Goal: Task Accomplishment & Management: Manage account settings

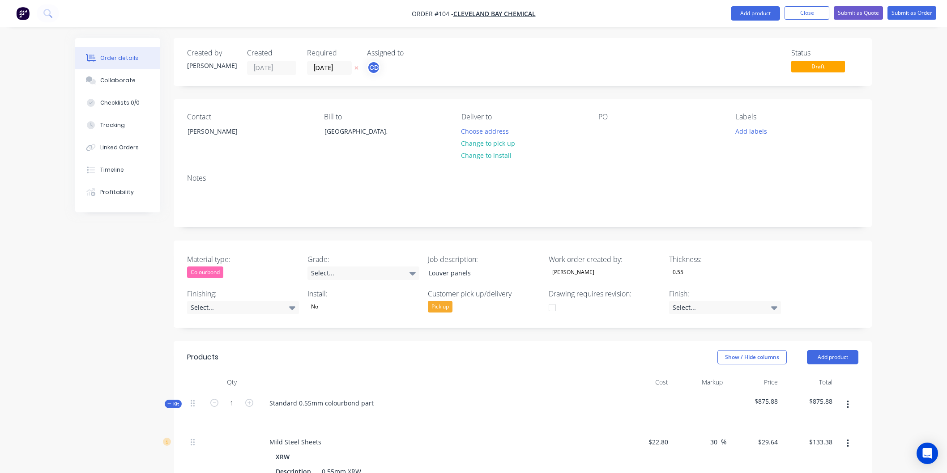
scroll to position [493, 0]
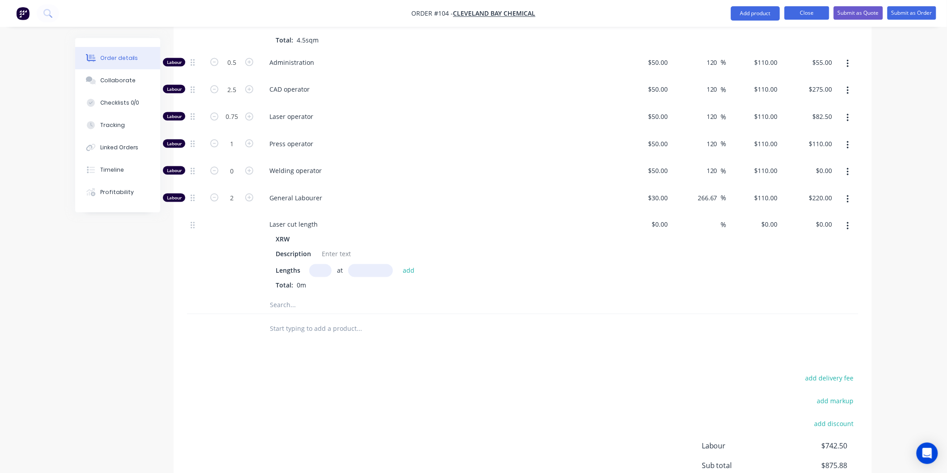
click at [812, 15] on button "Close" at bounding box center [806, 12] width 45 height 13
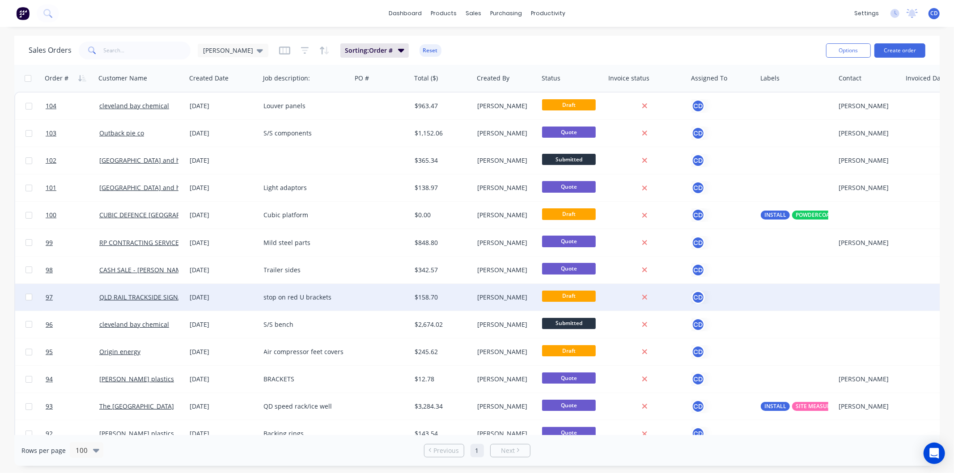
click at [225, 296] on div "[DATE]" at bounding box center [223, 297] width 67 height 9
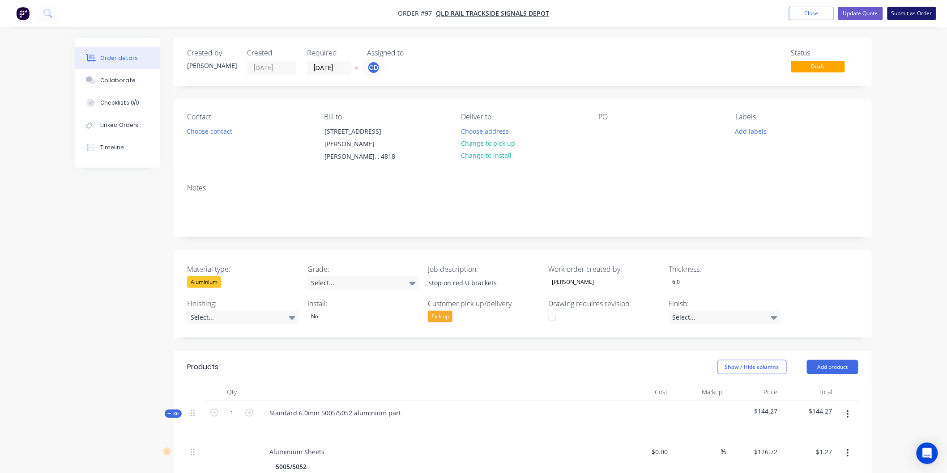
click at [898, 16] on button "Submit as Order" at bounding box center [911, 13] width 49 height 13
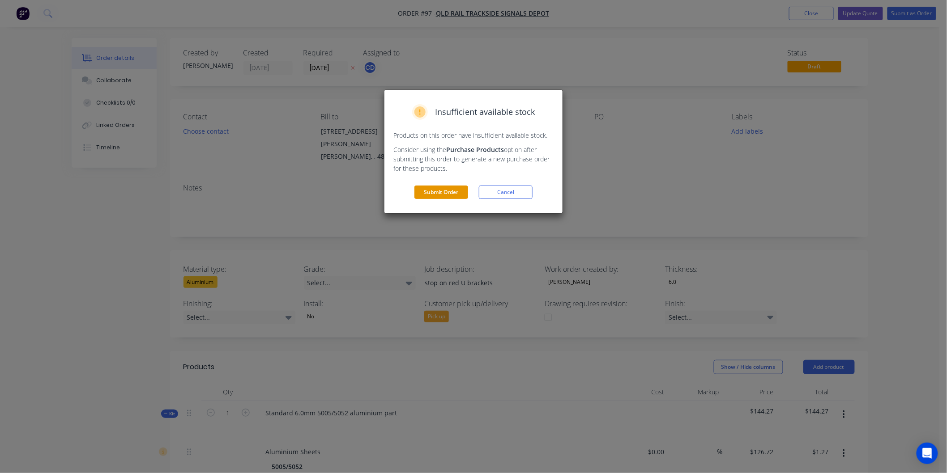
click at [463, 189] on button "Submit Order" at bounding box center [441, 192] width 54 height 13
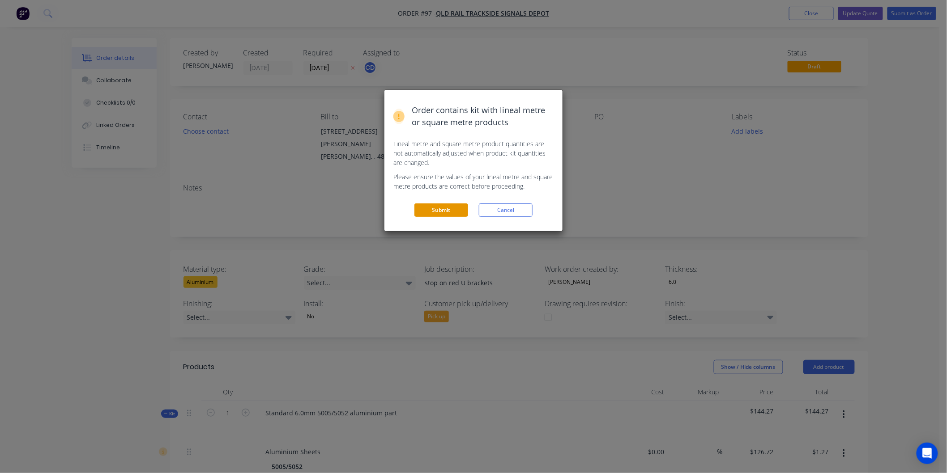
click at [455, 209] on button "Submit" at bounding box center [441, 210] width 54 height 13
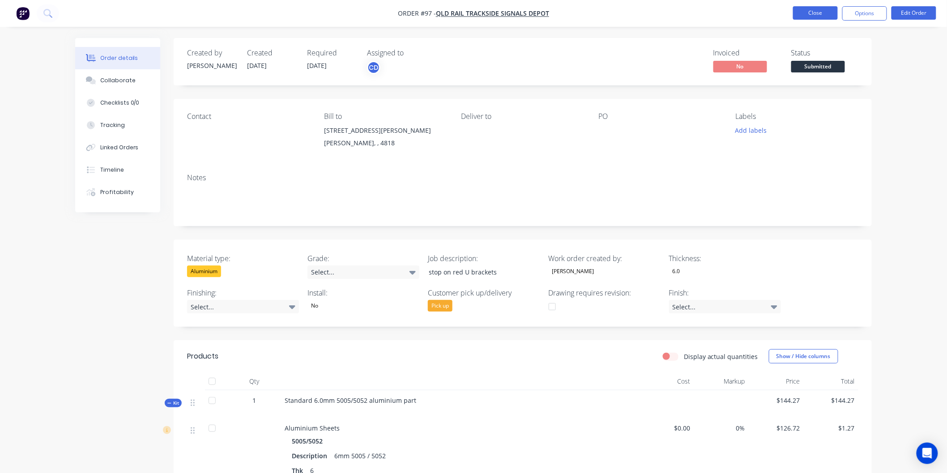
click at [830, 15] on button "Close" at bounding box center [815, 12] width 45 height 13
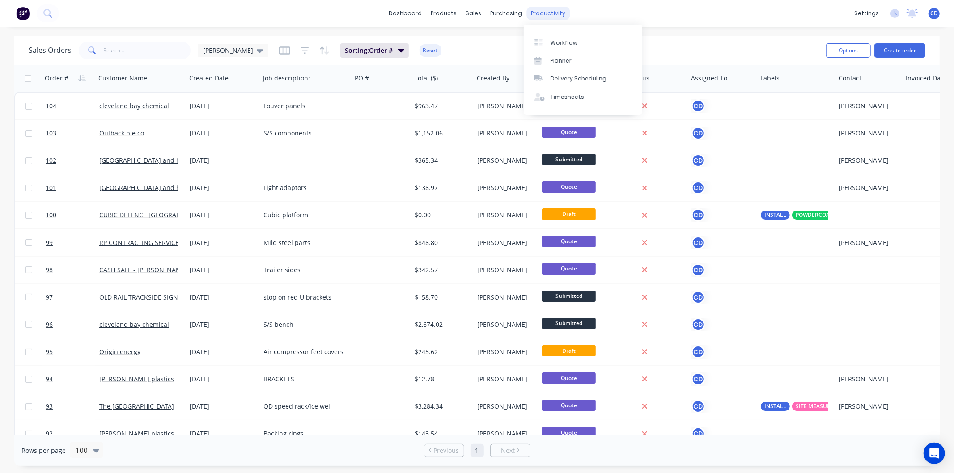
click at [539, 16] on div "productivity" at bounding box center [548, 13] width 43 height 13
click at [556, 46] on div "Workflow" at bounding box center [564, 43] width 27 height 8
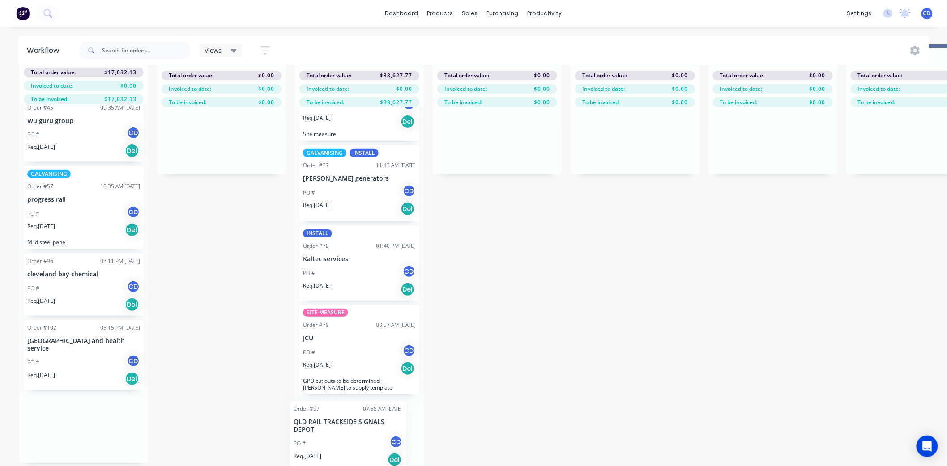
scroll to position [297, 0]
drag, startPoint x: 85, startPoint y: 417, endPoint x: 363, endPoint y: 422, distance: 277.5
click at [363, 422] on div "Submitted 7 Status colour #273444 hex #273444 Save Cancel Summaries Total order…" at bounding box center [869, 255] width 1752 height 422
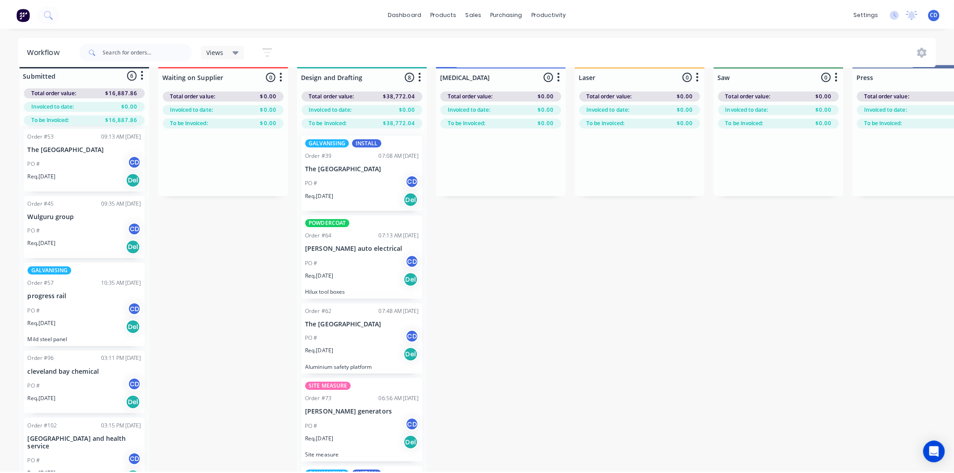
scroll to position [0, 0]
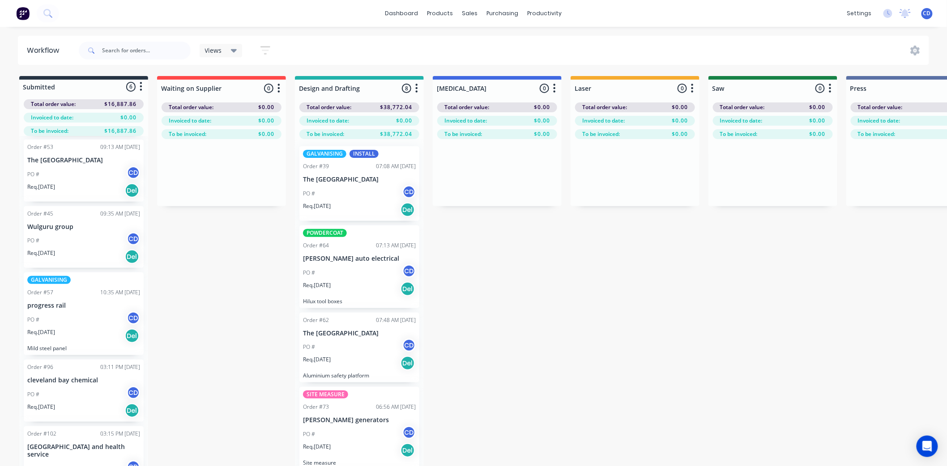
drag, startPoint x: 266, startPoint y: 46, endPoint x: 355, endPoint y: 28, distance: 90.8
click at [355, 28] on div "dashboard products sales purchasing productivity dashboard products Product Cat…" at bounding box center [473, 206] width 947 height 413
drag, startPoint x: 329, startPoint y: 82, endPoint x: 345, endPoint y: 47, distance: 38.8
click at [345, 47] on div "Views Save new view None (Default) edit Show/Hide statuses Show line item cards…" at bounding box center [503, 50] width 852 height 27
click at [417, 87] on icon "button" at bounding box center [416, 88] width 3 height 11
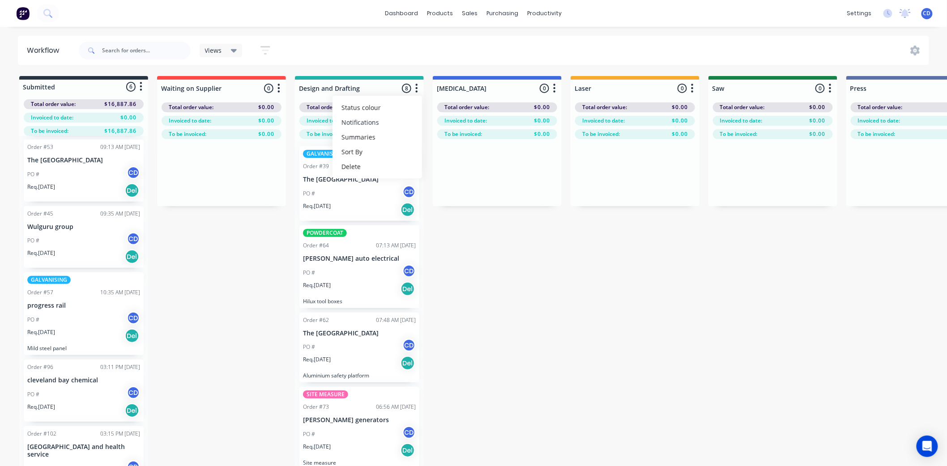
click at [378, 124] on button "Notifications" at bounding box center [376, 122] width 89 height 15
click at [410, 37] on div "Views Save new view None (Default) edit Show/Hide statuses Show line item cards…" at bounding box center [503, 50] width 852 height 27
click at [417, 86] on icon "button" at bounding box center [416, 88] width 3 height 11
click at [362, 151] on button "Sort By" at bounding box center [376, 152] width 89 height 15
click at [490, 266] on div "Submitted 6 Status colour #273444 hex #273444 Save Cancel Summaries Total order…" at bounding box center [869, 287] width 1752 height 422
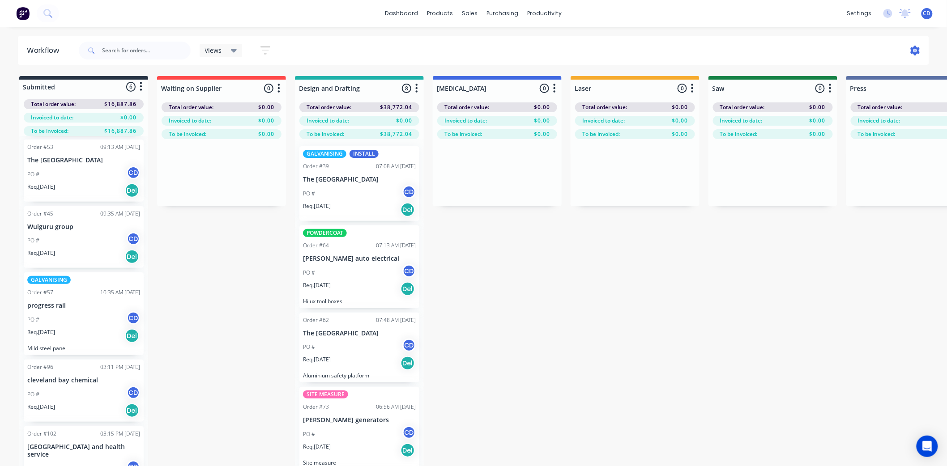
click at [911, 51] on icon at bounding box center [915, 51] width 9 height 10
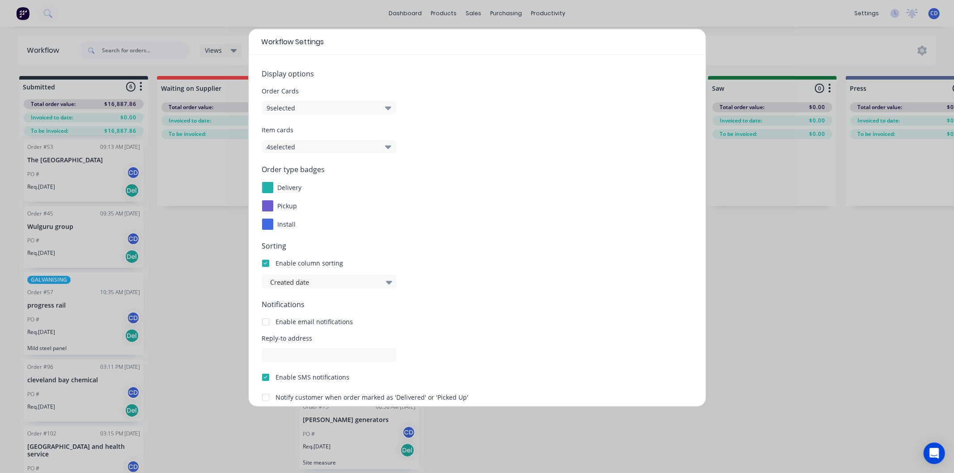
click at [388, 149] on icon "button" at bounding box center [388, 147] width 6 height 4
click at [470, 180] on div "Order type badges delivery pickup install" at bounding box center [477, 197] width 430 height 66
click at [799, 315] on div "Workflow Settings Display options Order Cards 9 selected Item cards 4 selected …" at bounding box center [477, 236] width 954 height 473
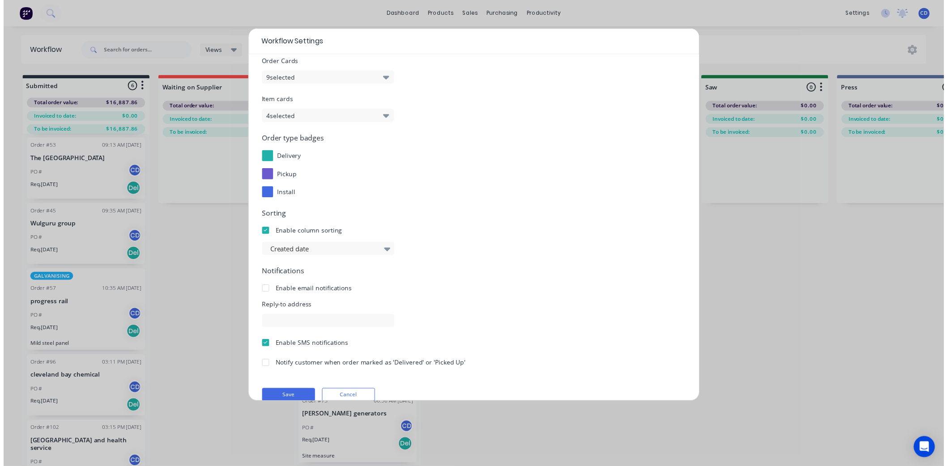
scroll to position [43, 0]
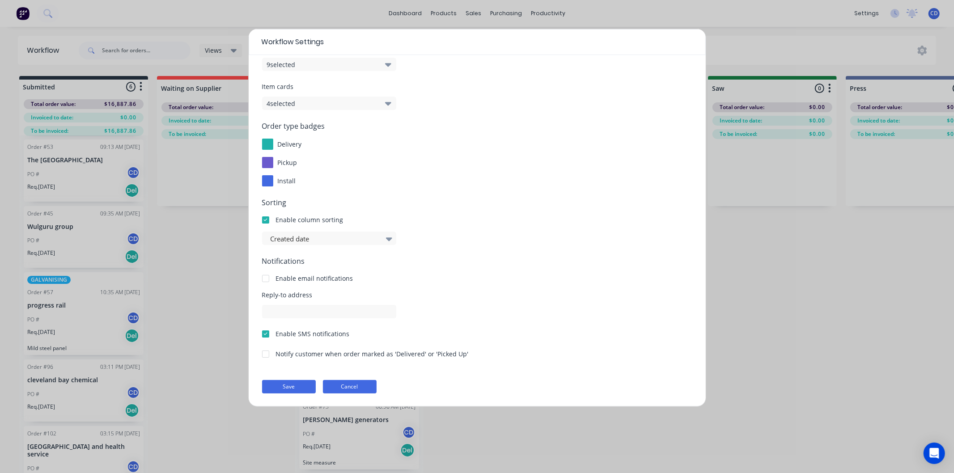
click at [343, 382] on button "Cancel" at bounding box center [350, 386] width 54 height 13
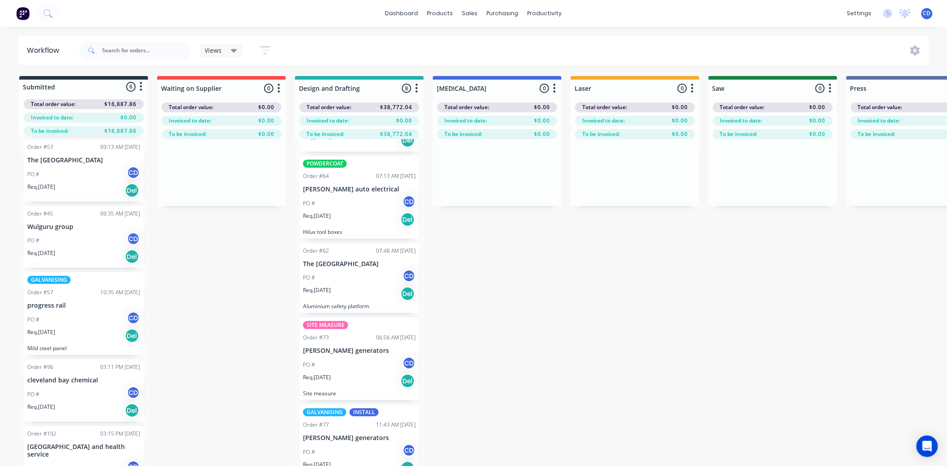
scroll to position [99, 0]
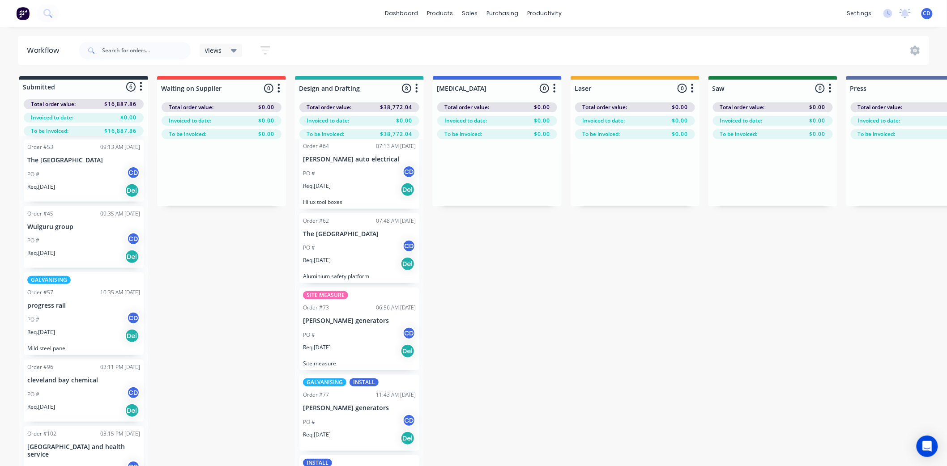
click at [363, 337] on div "PO # CD" at bounding box center [359, 335] width 113 height 17
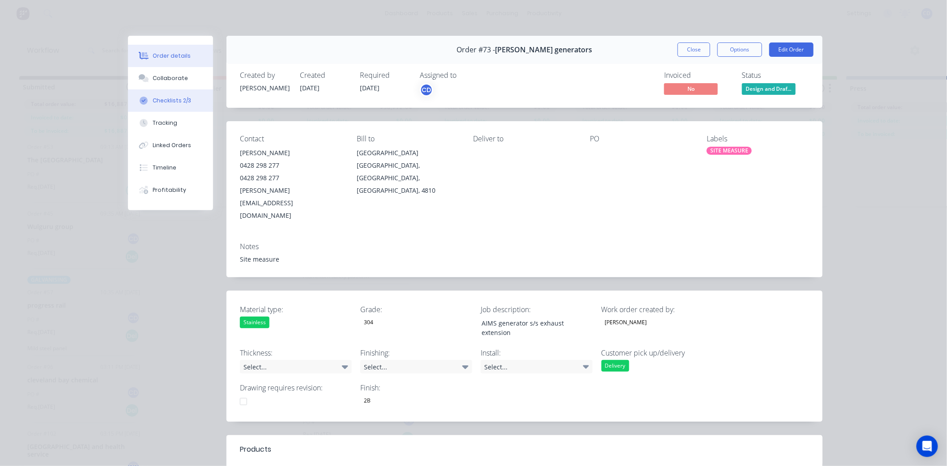
click at [166, 98] on div "Checklists 2/3" at bounding box center [172, 101] width 38 height 8
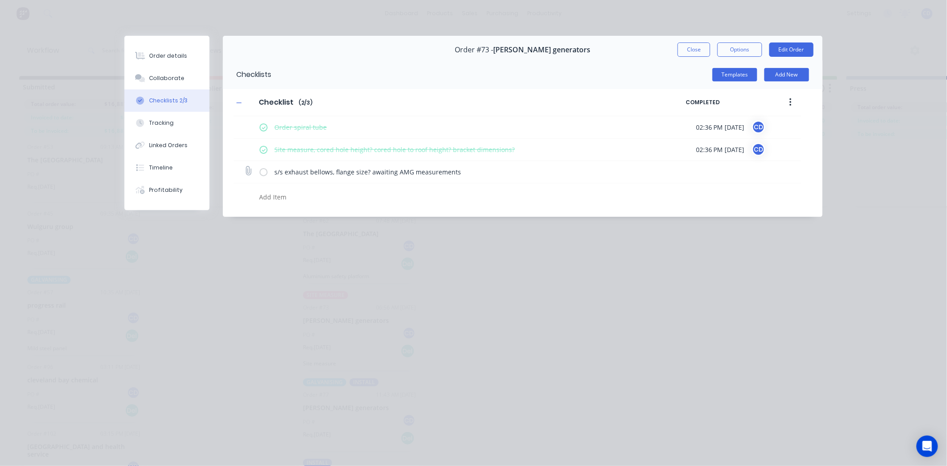
click at [264, 171] on label at bounding box center [264, 171] width 8 height 9
click at [0, 0] on input "checkbox" at bounding box center [0, 0] width 0 height 0
type textarea "x"
click at [692, 51] on button "Close" at bounding box center [693, 50] width 33 height 14
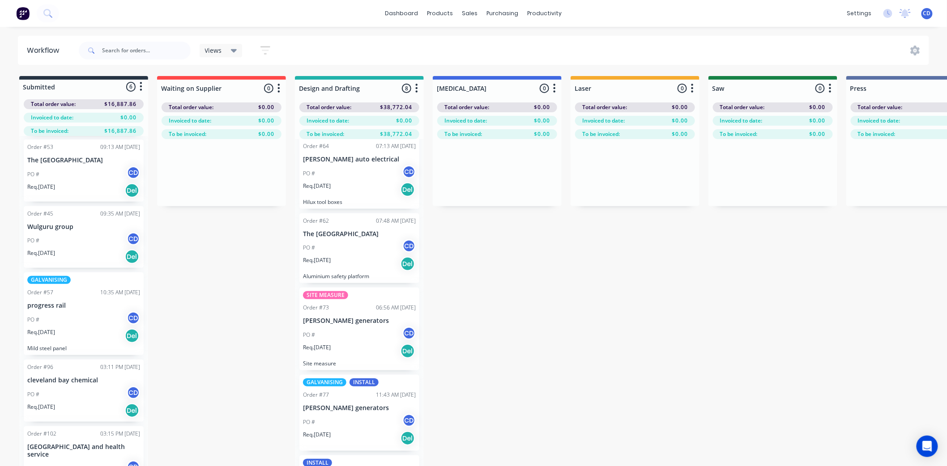
click at [279, 87] on icon "button" at bounding box center [278, 88] width 3 height 11
click at [243, 135] on button "Summaries" at bounding box center [239, 137] width 89 height 15
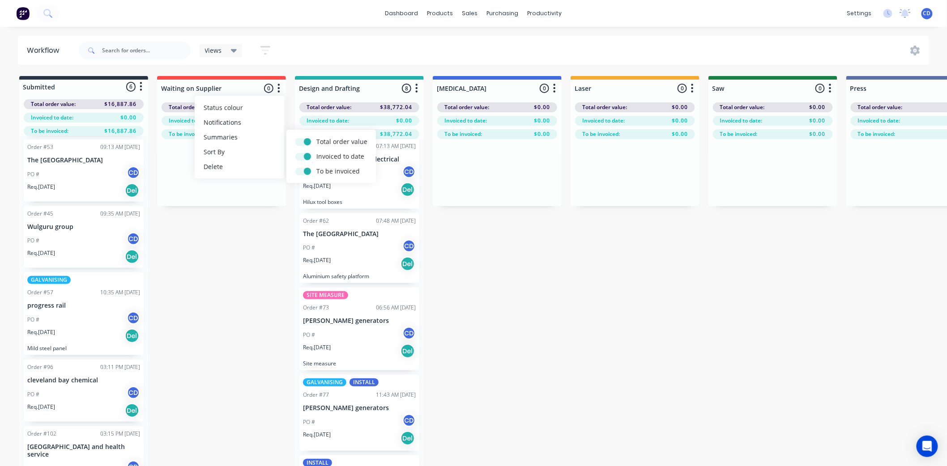
click at [302, 46] on div "Views Save new view None (Default) edit Show/Hide statuses Show line item cards…" at bounding box center [503, 50] width 852 height 27
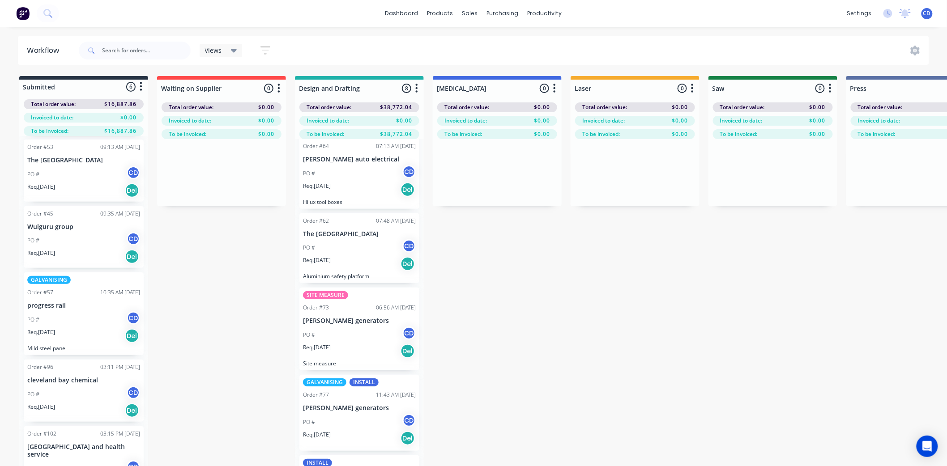
click at [262, 50] on icon "button" at bounding box center [265, 50] width 7 height 1
click at [315, 41] on div "Views Save new view None (Default) edit Show/Hide statuses Show line item cards…" at bounding box center [503, 50] width 852 height 27
click at [278, 87] on icon "button" at bounding box center [278, 88] width 3 height 11
click at [277, 87] on icon "button" at bounding box center [278, 88] width 3 height 11
click at [528, 320] on div "Submitted 6 Status colour #273444 hex #273444 Save Cancel Summaries Total order…" at bounding box center [869, 287] width 1752 height 422
